Goal: Task Accomplishment & Management: Complete application form

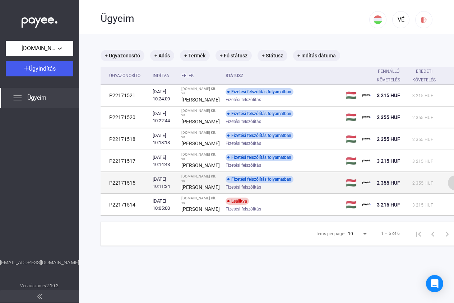
click at [452, 187] on img at bounding box center [456, 183] width 8 height 8
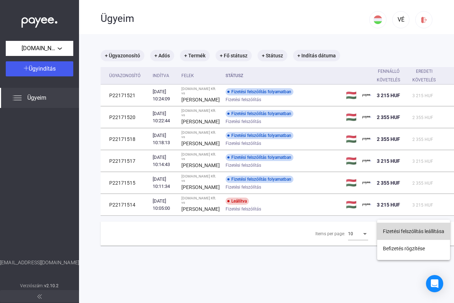
click at [414, 233] on button "Fizetési felszólítás leállítása" at bounding box center [413, 231] width 73 height 17
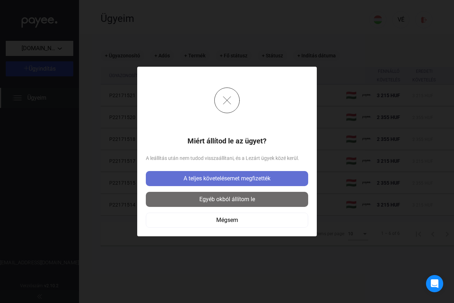
click at [209, 178] on div "A teljes követelésemet megfizették" at bounding box center [227, 179] width 158 height 9
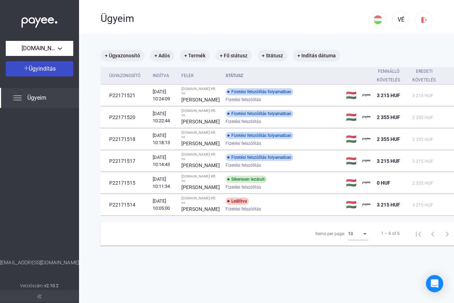
click at [46, 67] on span "Ügyindítás" at bounding box center [42, 68] width 27 height 7
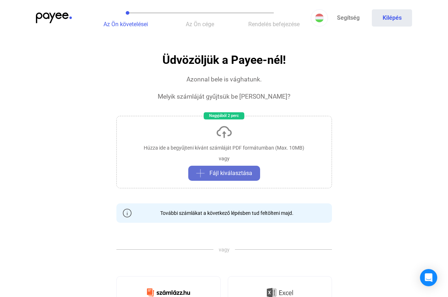
click at [234, 175] on span "Fájl kiválasztása" at bounding box center [230, 173] width 43 height 9
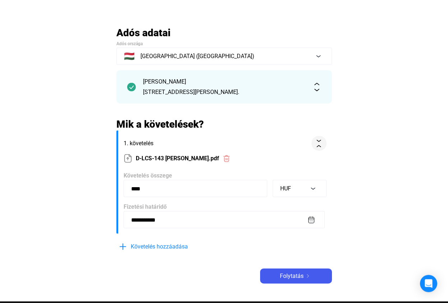
scroll to position [110, 0]
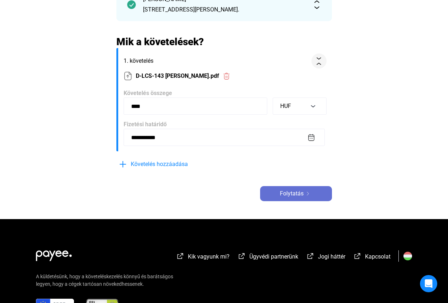
click at [302, 194] on span "Folytatás" at bounding box center [292, 194] width 24 height 9
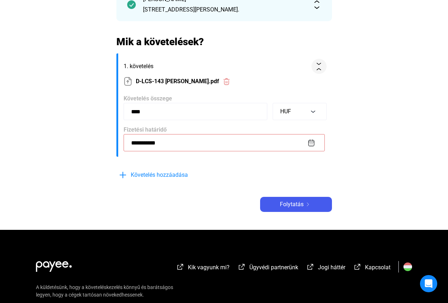
click at [310, 143] on input "**********" at bounding box center [224, 142] width 201 height 17
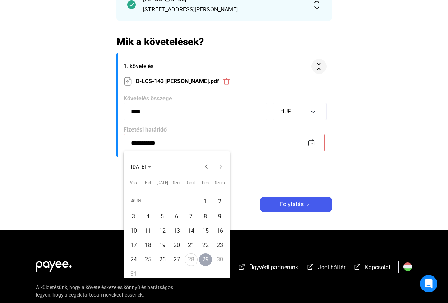
click at [151, 167] on polygon "Choose month and year" at bounding box center [150, 167] width 4 height 2
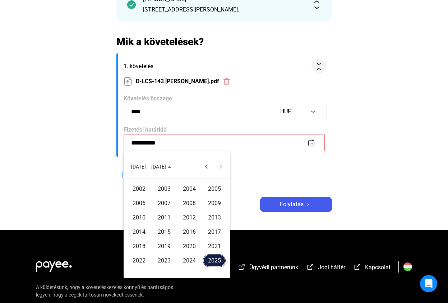
click at [168, 167] on polygon "Choose date" at bounding box center [170, 167] width 4 height 2
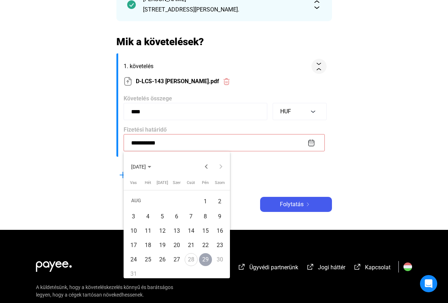
click at [173, 144] on div at bounding box center [224, 151] width 448 height 303
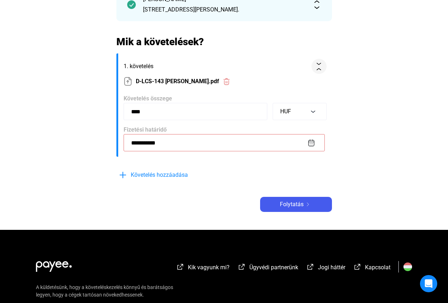
drag, startPoint x: 163, startPoint y: 143, endPoint x: 148, endPoint y: 143, distance: 15.4
click at [148, 143] on input "**********" at bounding box center [224, 142] width 201 height 17
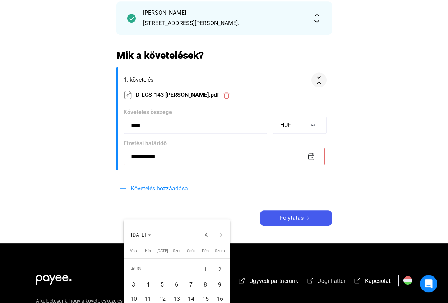
scroll to position [147, 0]
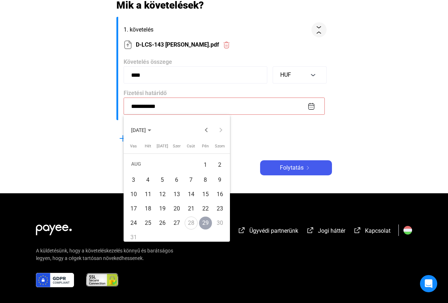
click at [207, 223] on div "29" at bounding box center [205, 223] width 13 height 13
click at [299, 165] on div at bounding box center [224, 151] width 448 height 303
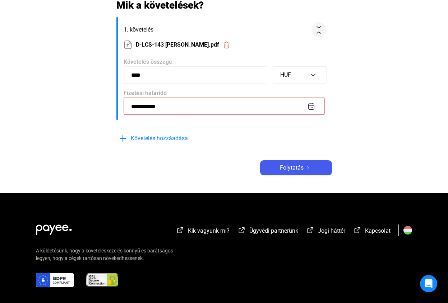
click at [219, 154] on div "**********" at bounding box center [223, 41] width 215 height 268
click at [294, 169] on span "Folytatás" at bounding box center [292, 168] width 24 height 9
